Goal: Task Accomplishment & Management: Manage account settings

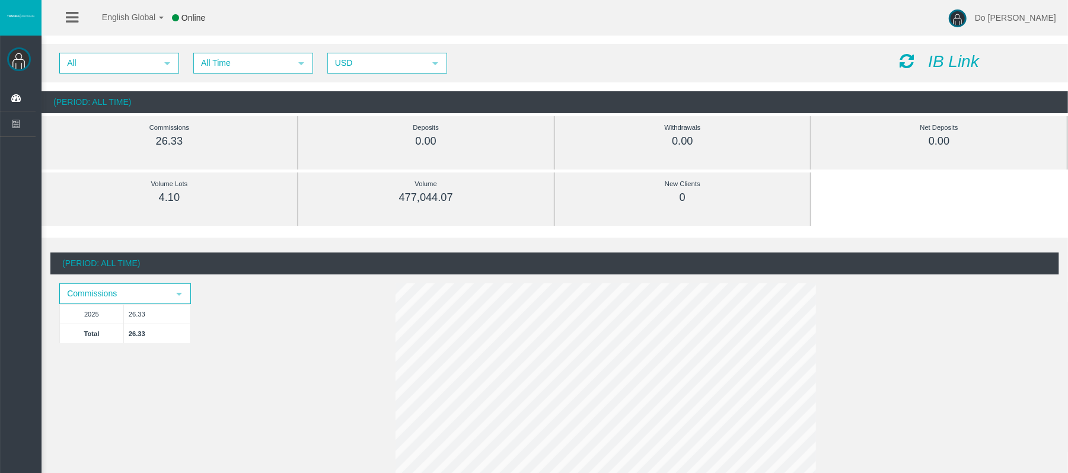
click at [67, 13] on icon at bounding box center [72, 17] width 12 height 15
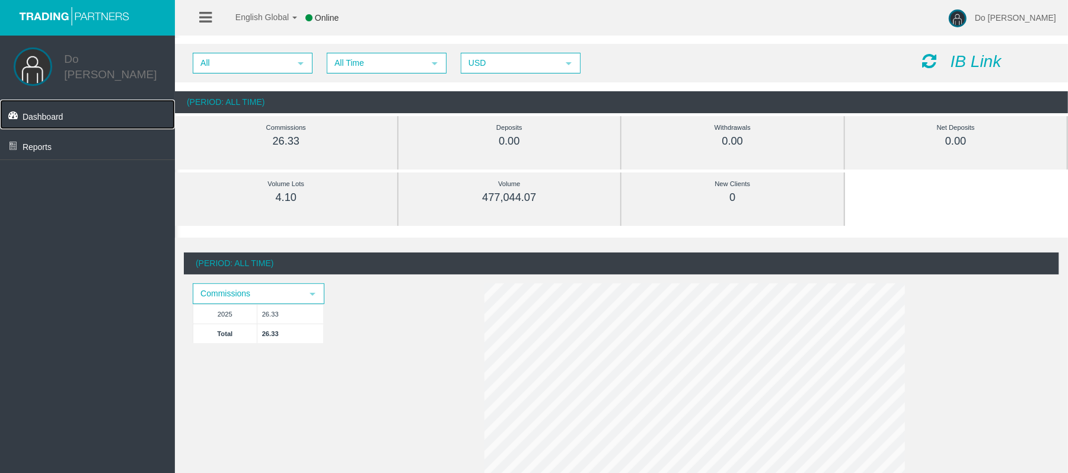
click at [78, 114] on link "Dashboard" at bounding box center [87, 115] width 175 height 30
click at [74, 107] on link "Dashboard" at bounding box center [87, 115] width 175 height 30
click at [55, 112] on span "Dashboard" at bounding box center [43, 116] width 41 height 9
click at [208, 5] on link at bounding box center [205, 18] width 12 height 36
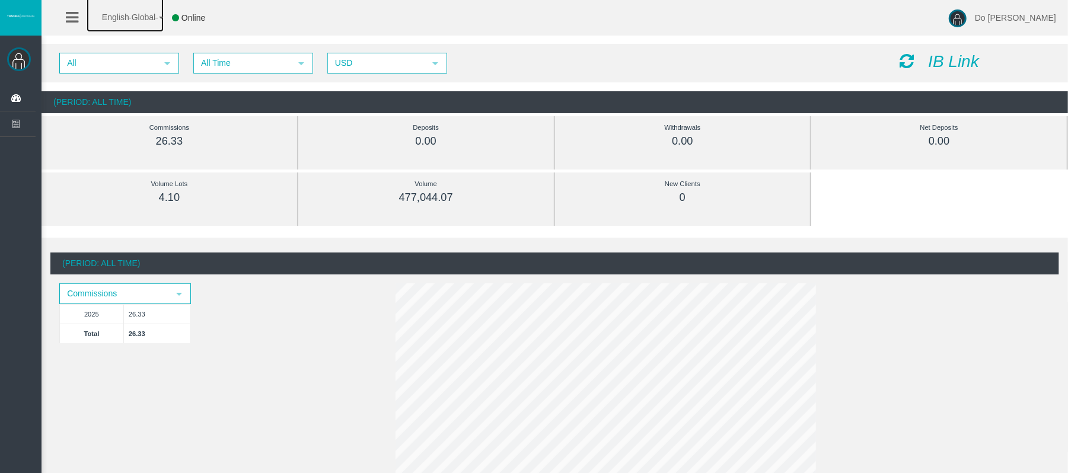
click at [88, 20] on span "English Global" at bounding box center [121, 16] width 69 height 9
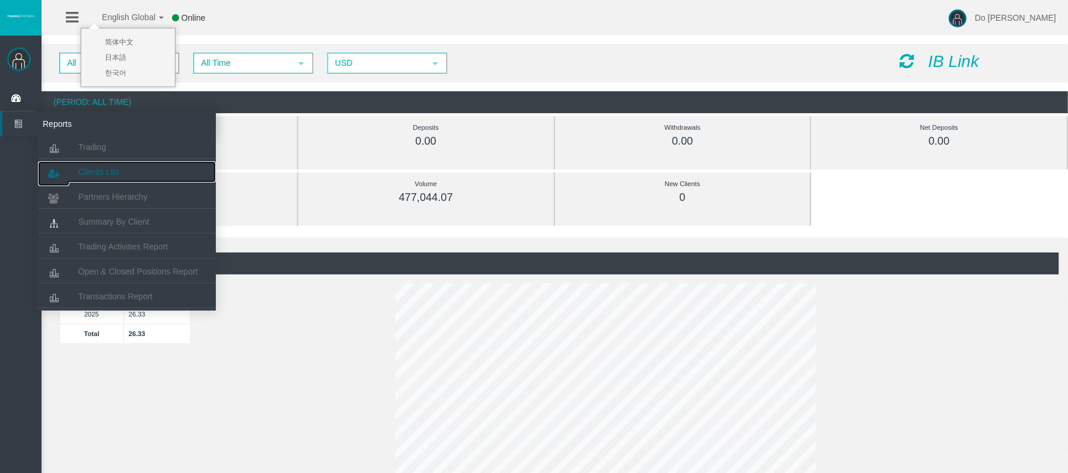
click at [93, 165] on link "Clients List" at bounding box center [127, 171] width 178 height 21
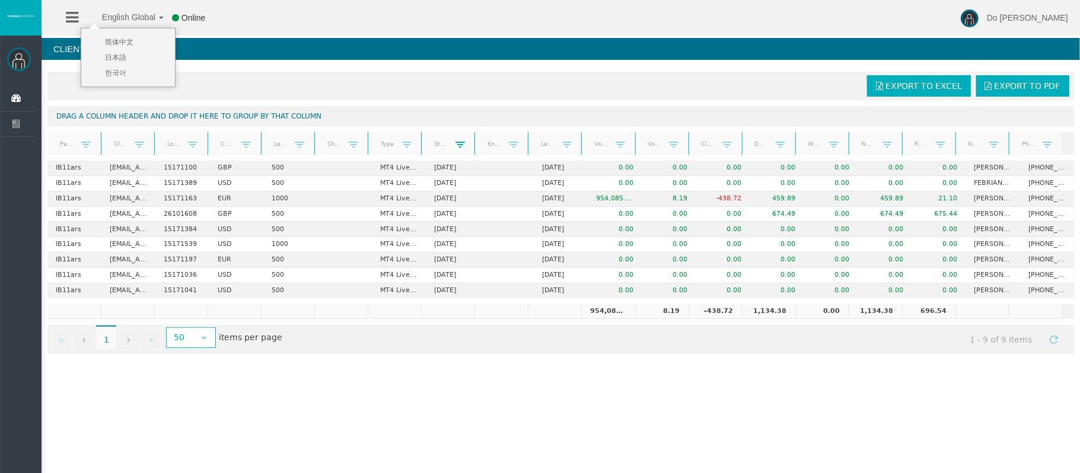
click at [456, 147] on span at bounding box center [460, 144] width 9 height 9
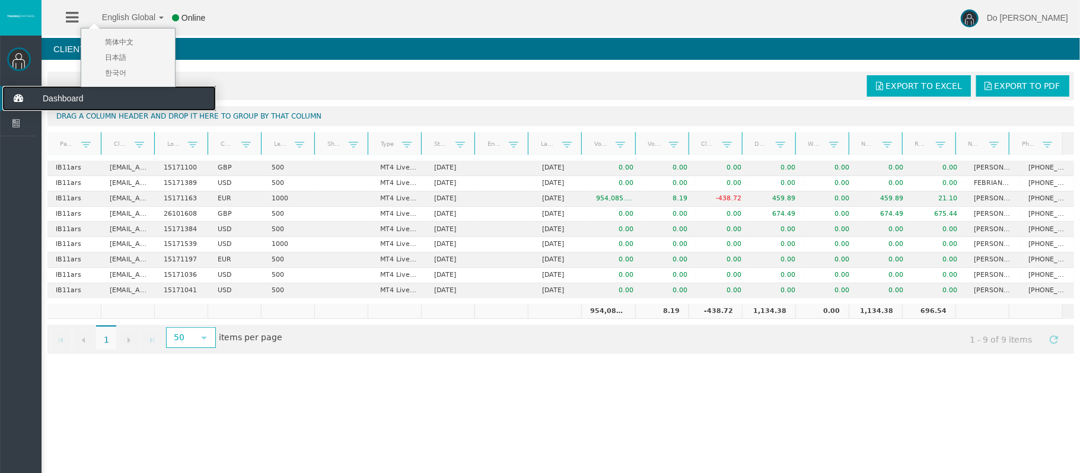
click at [18, 97] on icon at bounding box center [17, 98] width 31 height 25
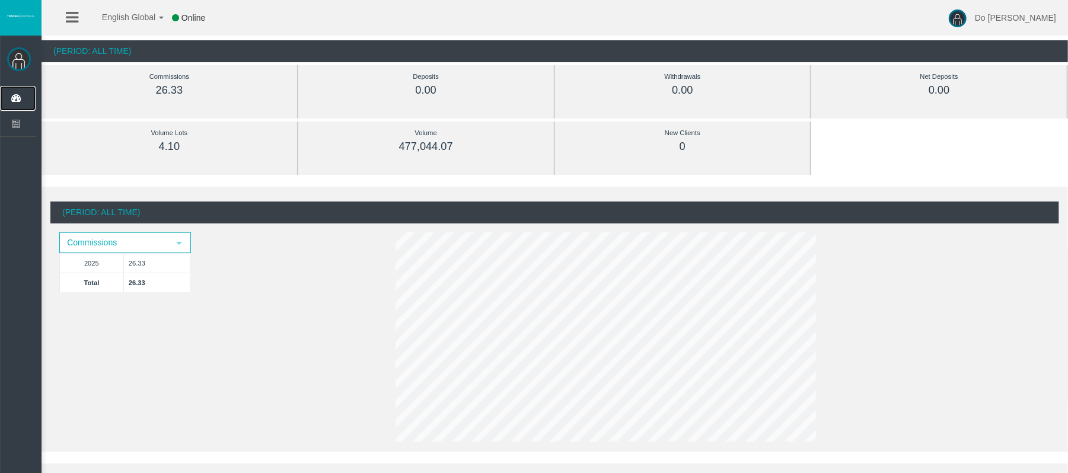
scroll to position [79, 0]
